Goal: Navigation & Orientation: Find specific page/section

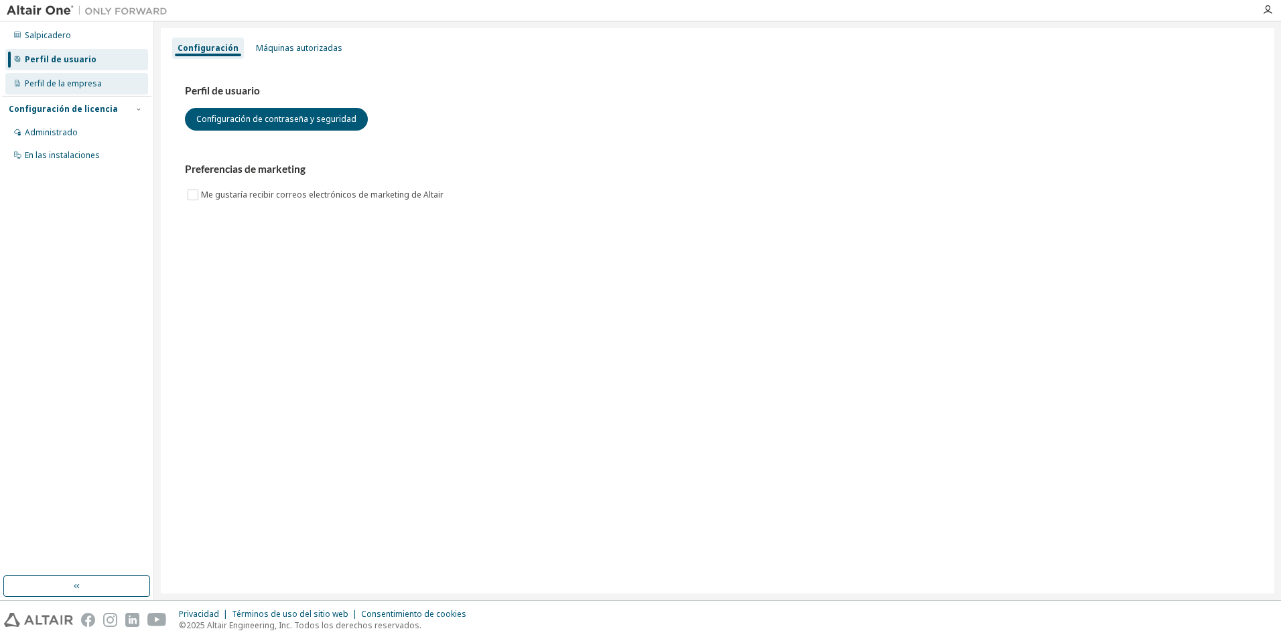
click at [80, 85] on div "Perfil de la empresa" at bounding box center [63, 83] width 77 height 11
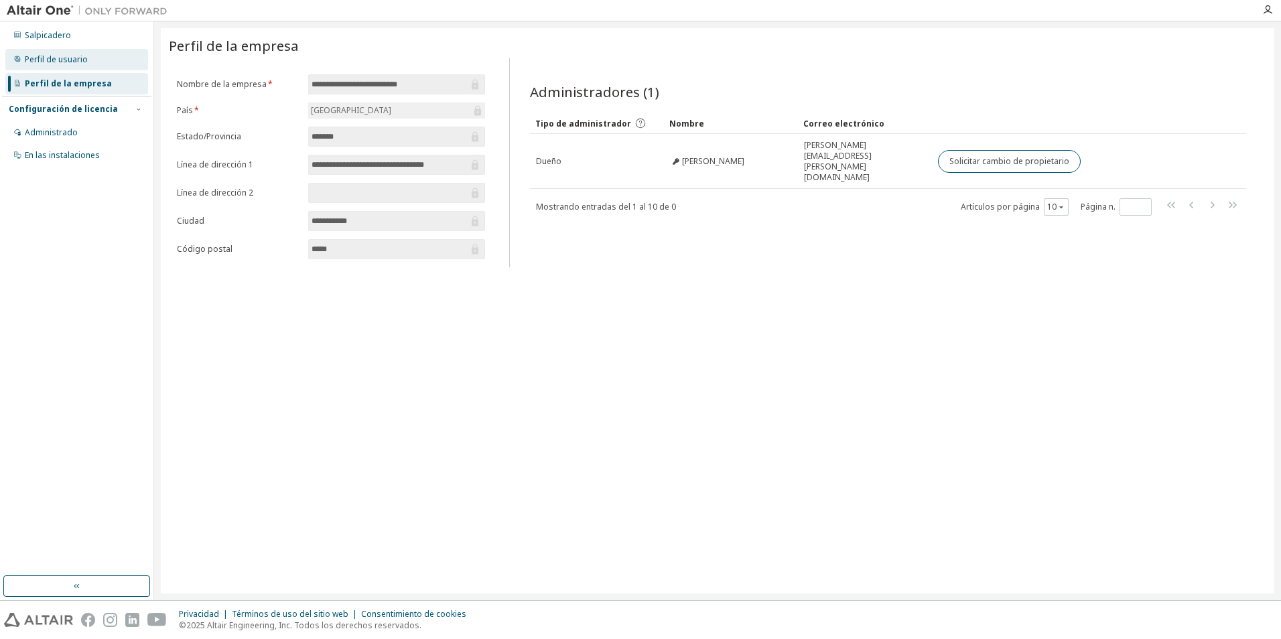
click at [62, 64] on div "Perfil de usuario" at bounding box center [56, 59] width 63 height 11
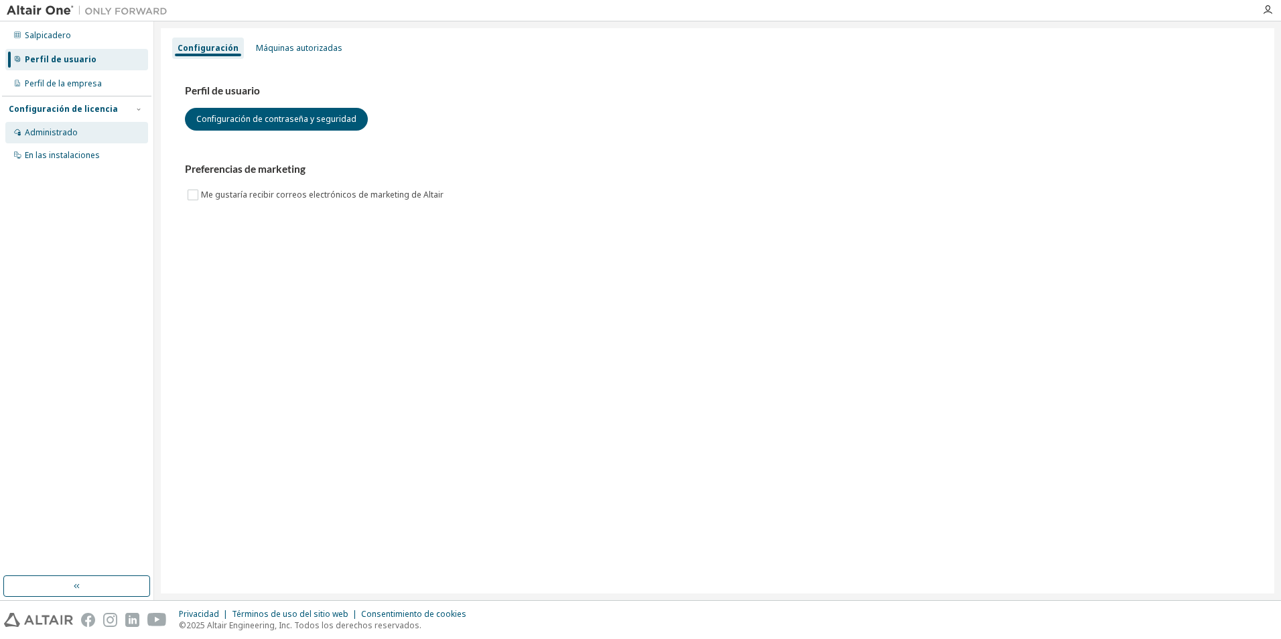
click at [66, 131] on div "Administrado" at bounding box center [51, 132] width 53 height 11
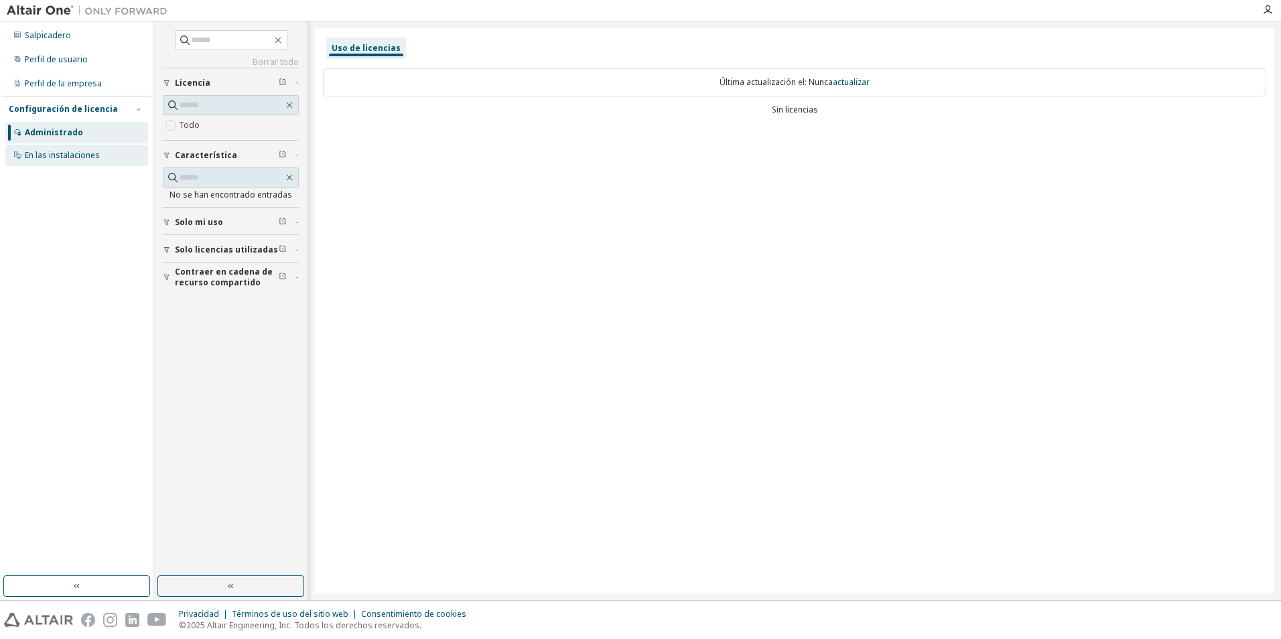
click at [71, 155] on div "En las instalaciones" at bounding box center [62, 155] width 75 height 11
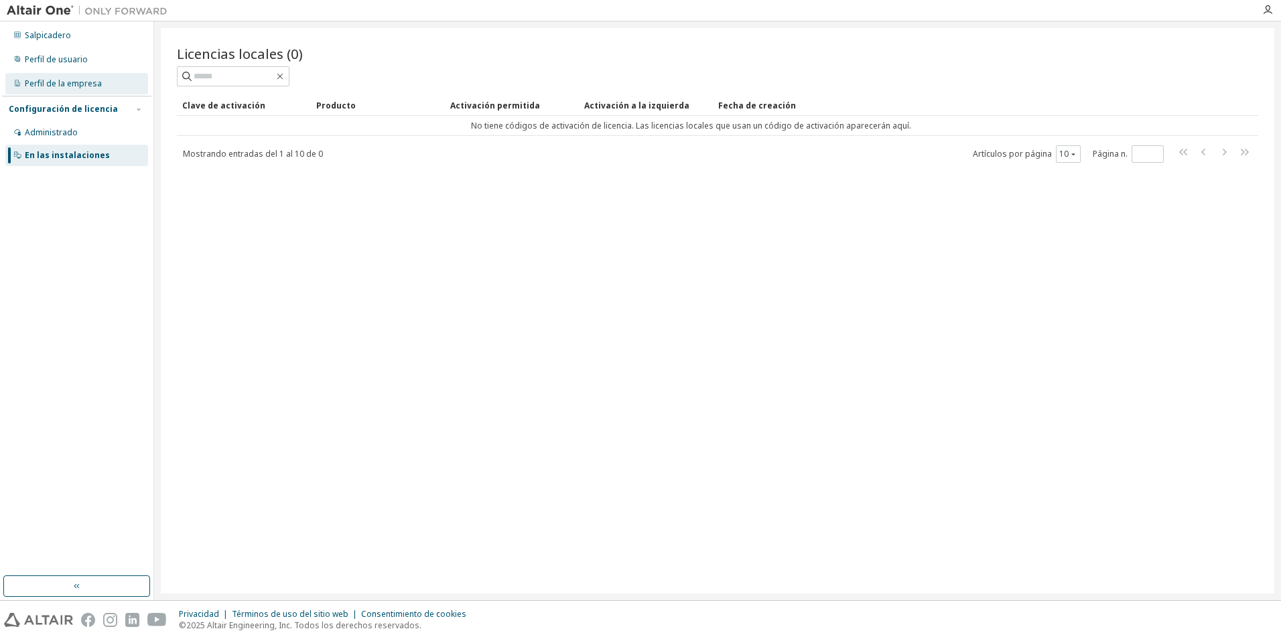
click at [74, 84] on div "Perfil de la empresa" at bounding box center [63, 83] width 77 height 11
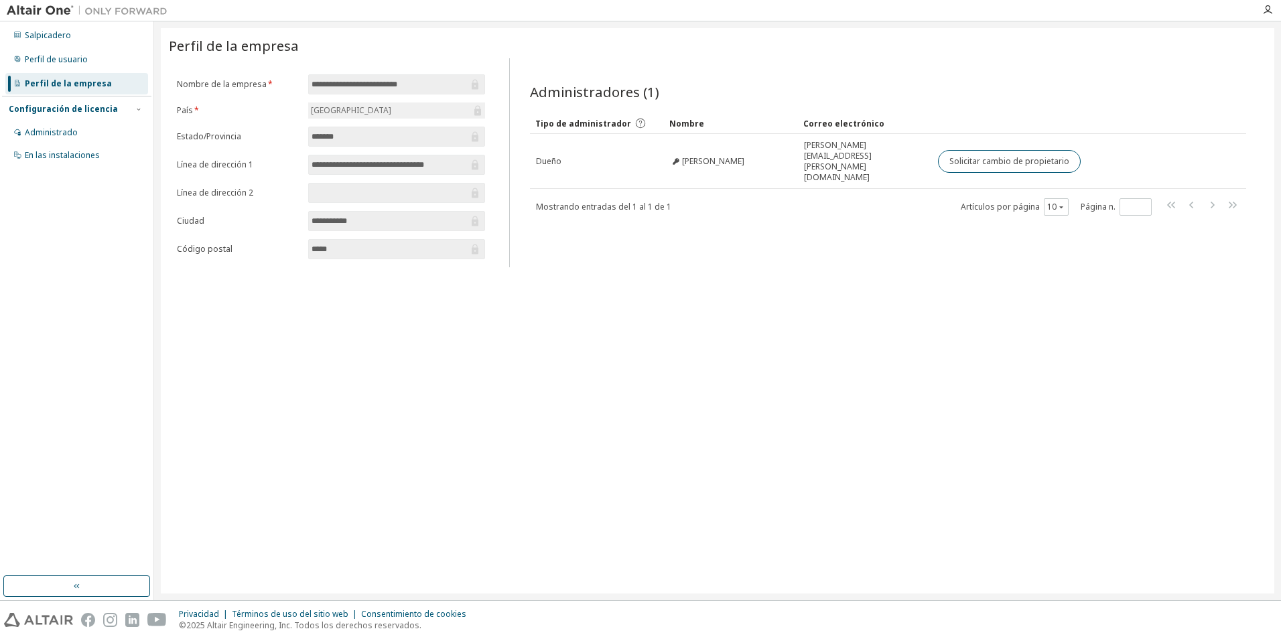
click at [471, 88] on icon at bounding box center [474, 84] width 13 height 13
click at [472, 88] on icon at bounding box center [474, 84] width 13 height 13
drag, startPoint x: 472, startPoint y: 88, endPoint x: 464, endPoint y: 177, distance: 89.4
click at [464, 177] on form "**********" at bounding box center [331, 166] width 308 height 185
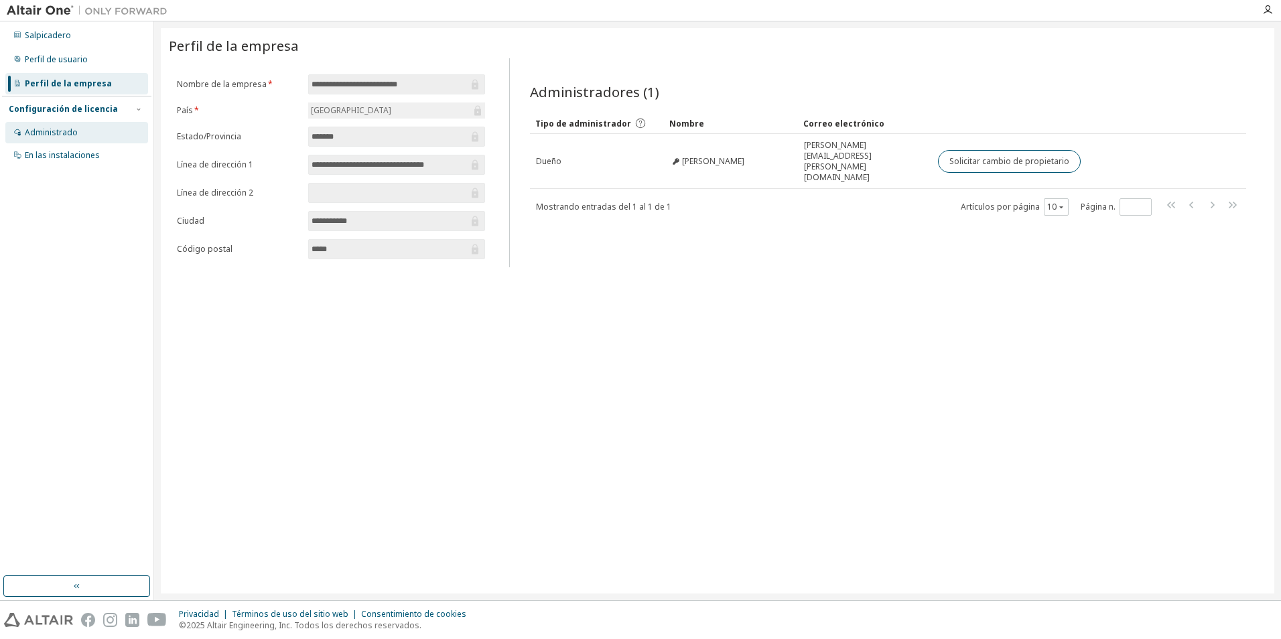
click at [83, 133] on div "Administrado" at bounding box center [76, 132] width 143 height 21
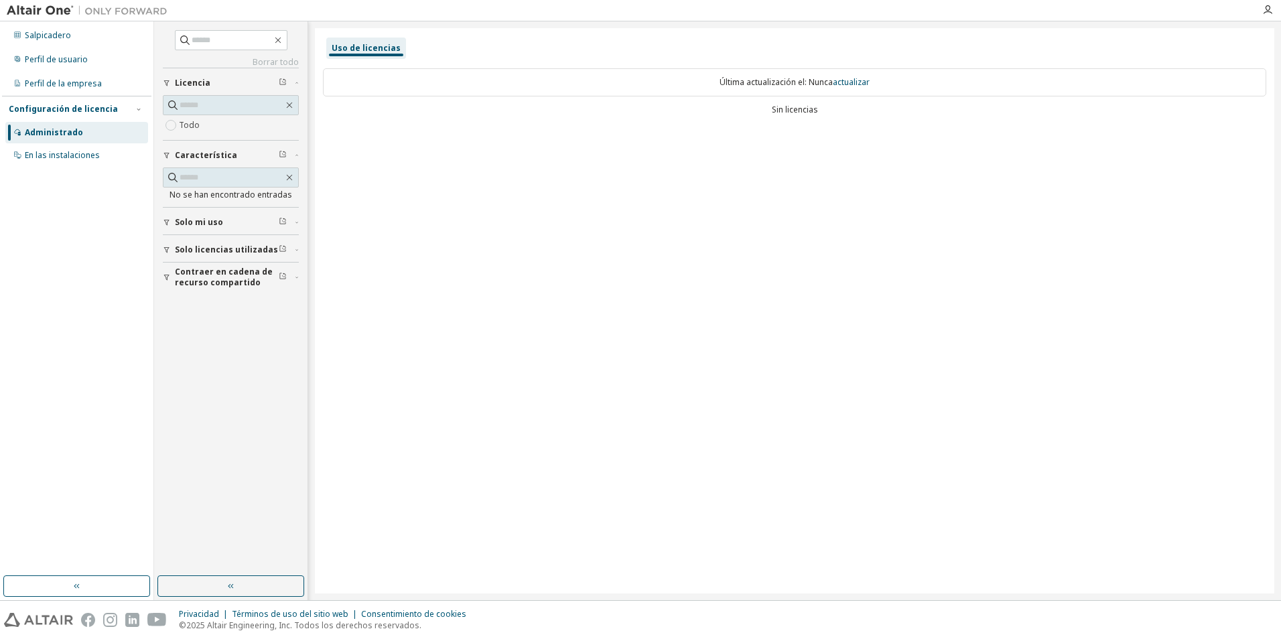
click at [90, 104] on div "Configuración de licencia" at bounding box center [63, 109] width 109 height 11
click at [90, 105] on div "Configuración de licencia" at bounding box center [63, 109] width 109 height 11
click at [84, 160] on div "En las instalaciones" at bounding box center [62, 155] width 75 height 11
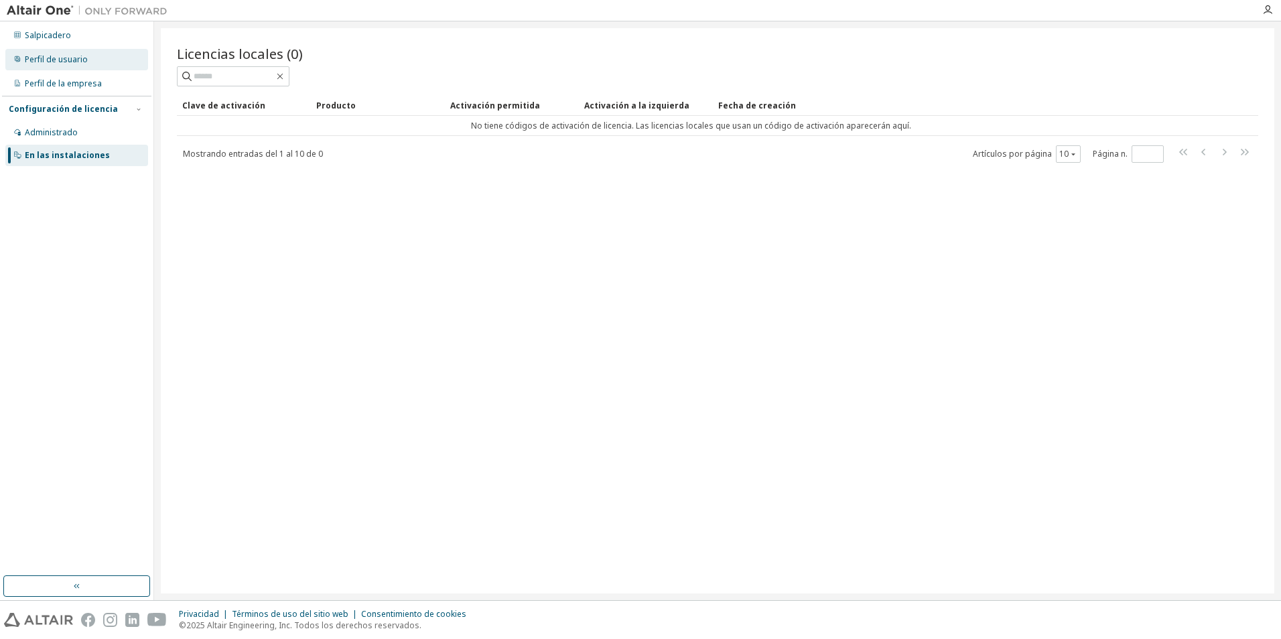
click at [75, 58] on div "Perfil de usuario" at bounding box center [56, 59] width 63 height 11
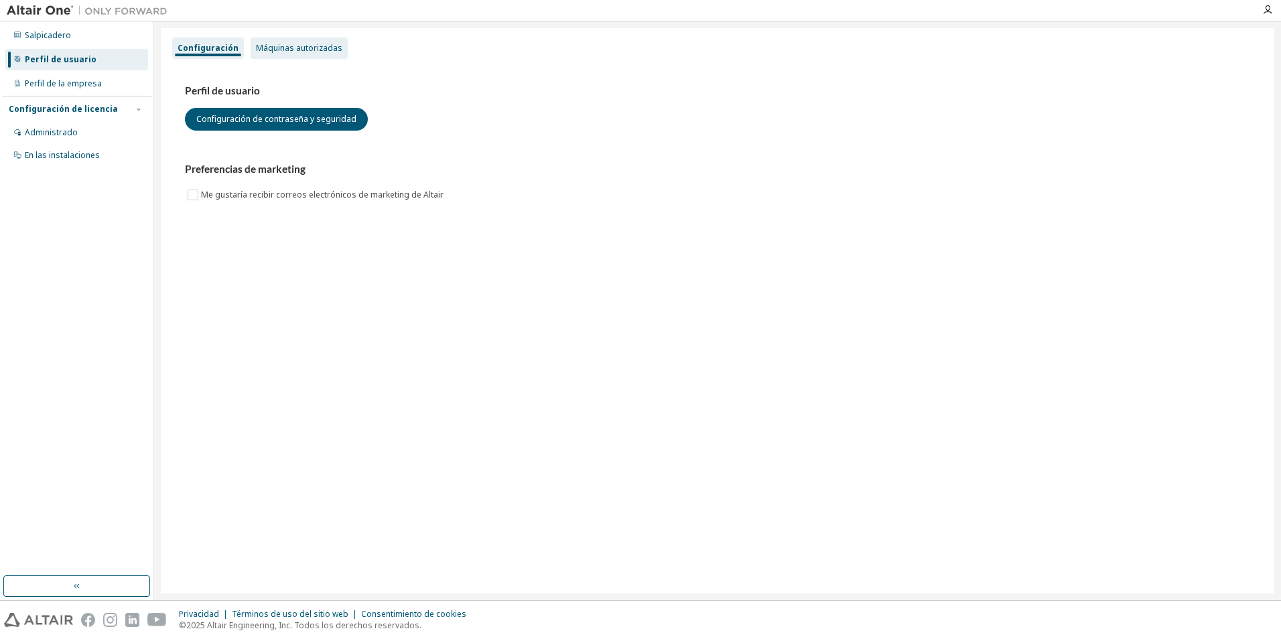
click at [319, 49] on div "Máquinas autorizadas" at bounding box center [299, 48] width 86 height 11
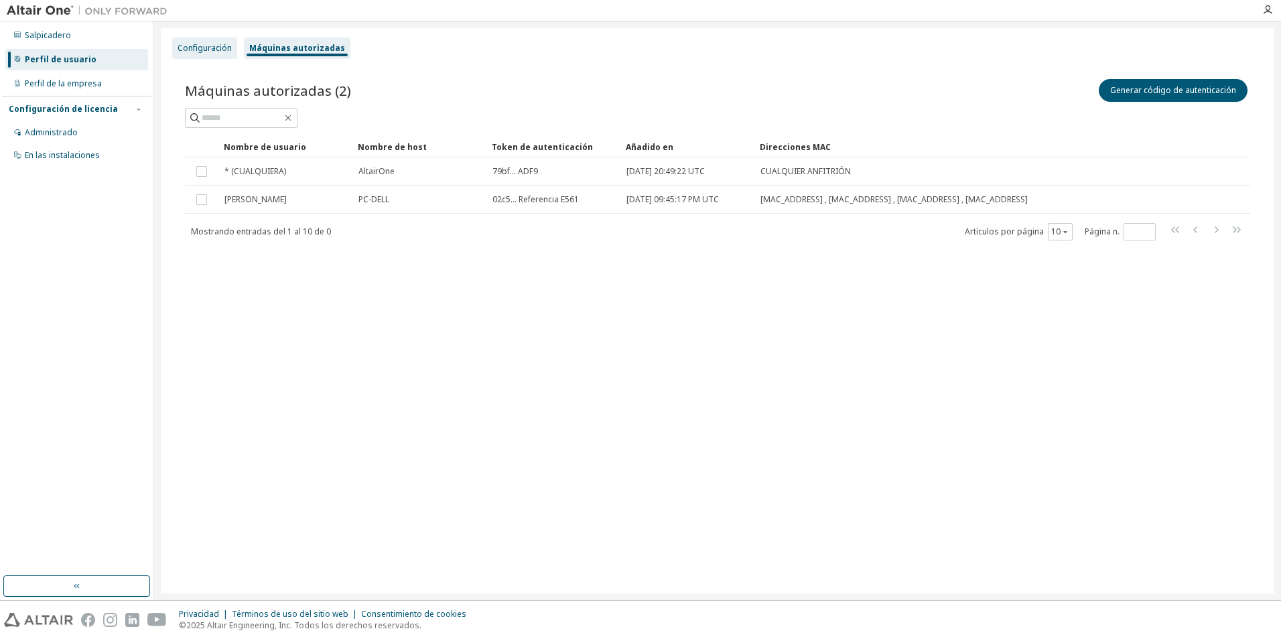
click at [204, 50] on div "Configuración" at bounding box center [205, 48] width 54 height 11
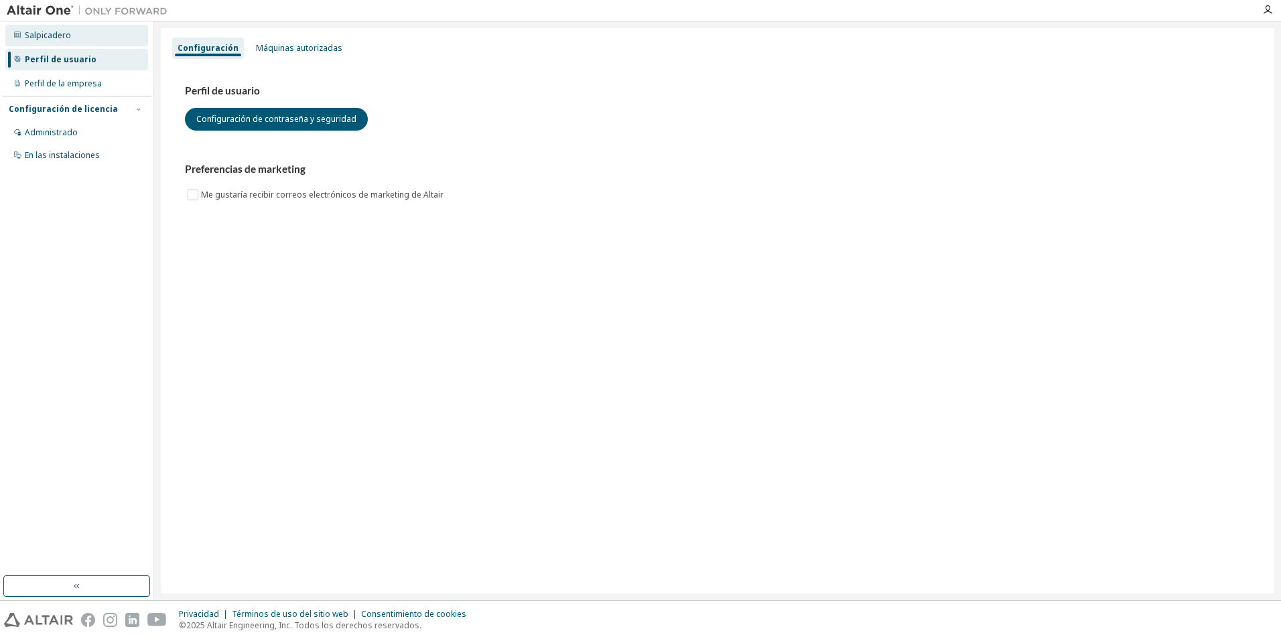
click at [68, 39] on div "Salpicadero" at bounding box center [48, 35] width 46 height 11
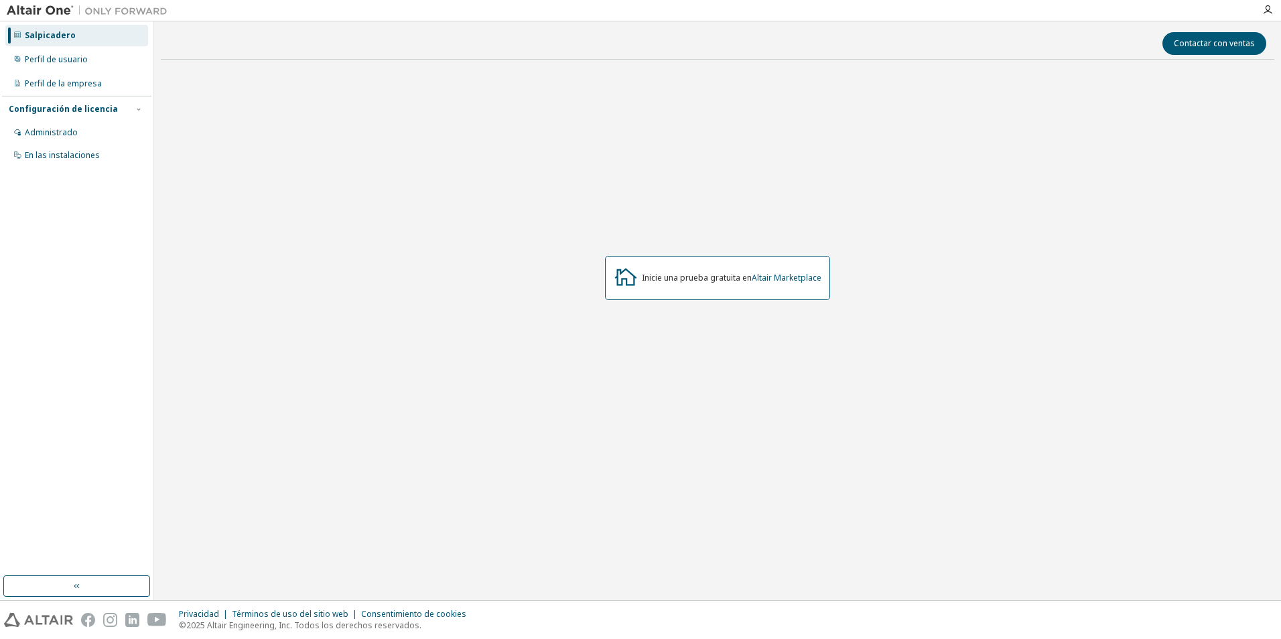
click at [43, 13] on img at bounding box center [90, 10] width 167 height 13
click at [129, 15] on img at bounding box center [90, 10] width 167 height 13
click at [100, 585] on button "button" at bounding box center [76, 585] width 147 height 21
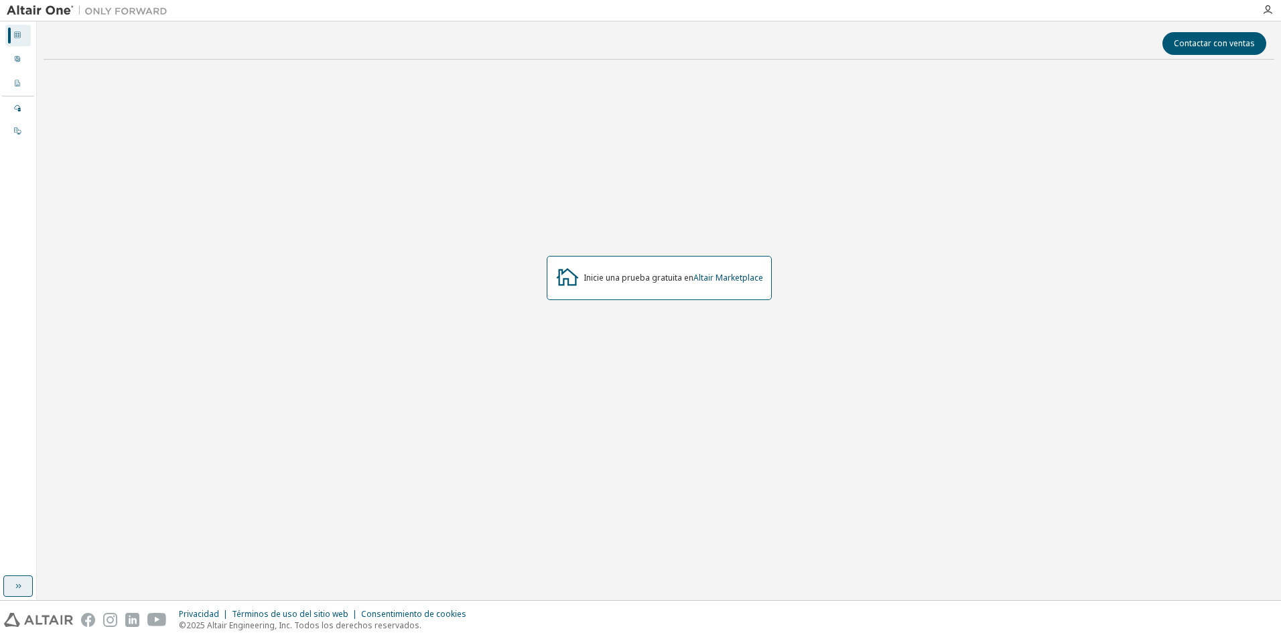
click at [13, 591] on icon "button" at bounding box center [18, 586] width 11 height 11
